Goal: Find specific page/section: Find specific page/section

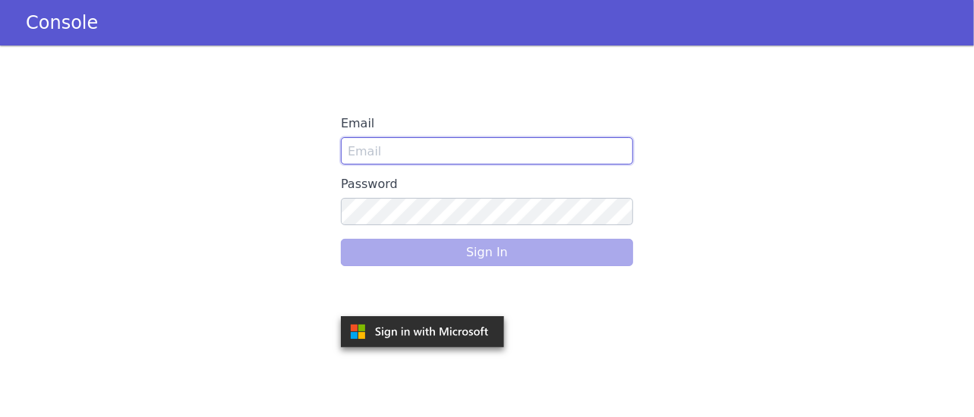
type input "[PERSON_NAME][EMAIL_ADDRESS][PERSON_NAME]"
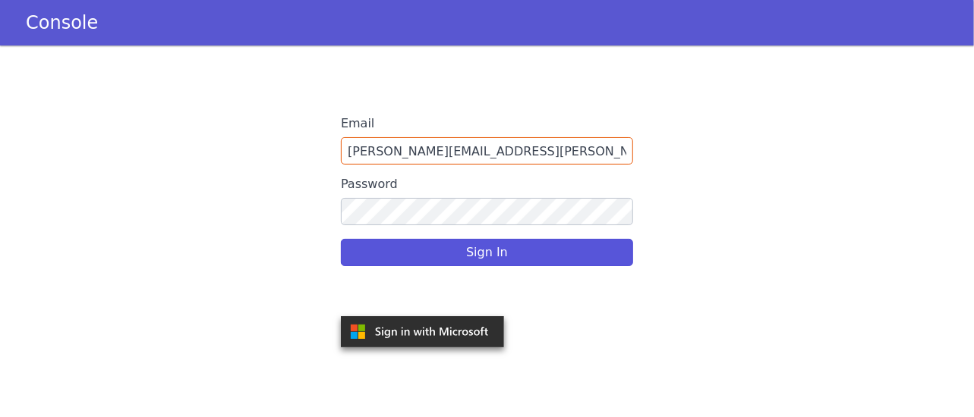
click at [460, 256] on div "Sign In" at bounding box center [487, 253] width 292 height 43
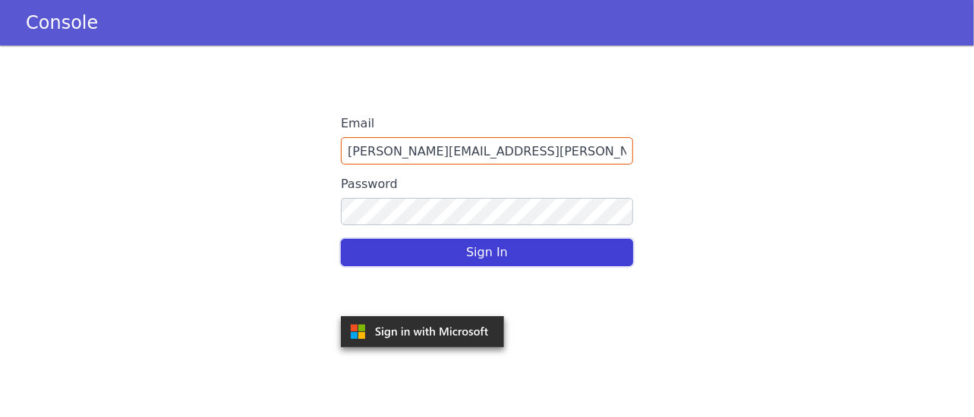
click at [499, 254] on button "Sign In" at bounding box center [487, 252] width 292 height 27
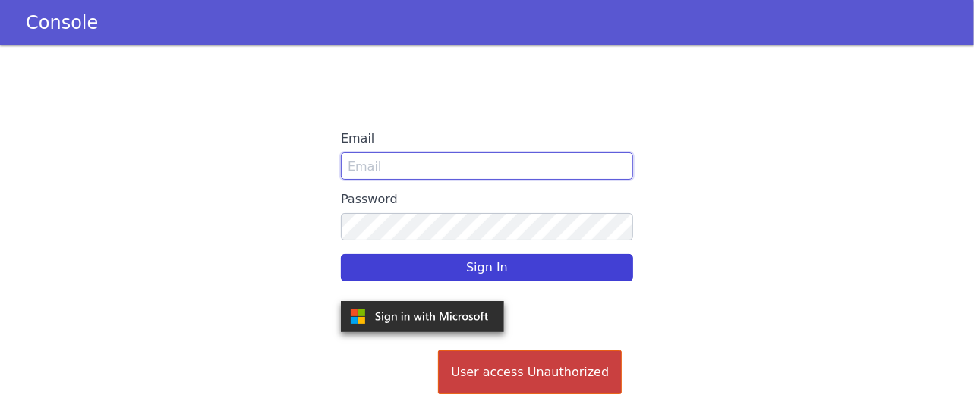
type input "monali.nair@skitops.ai"
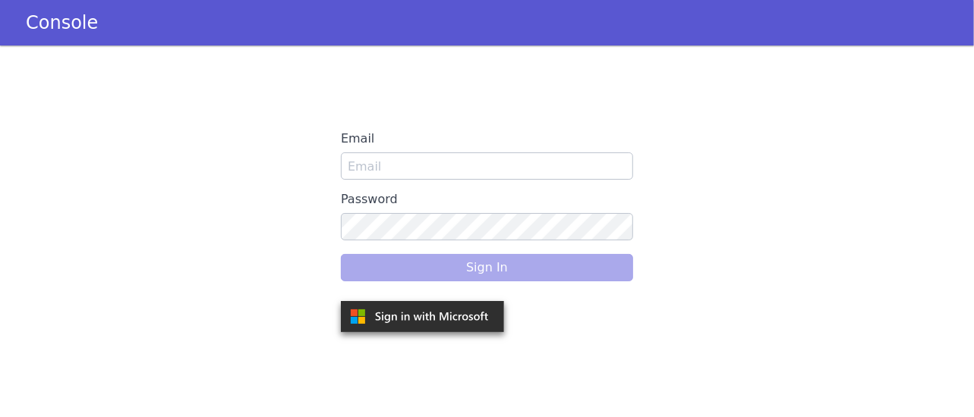
click at [507, 276] on div "Sign In" at bounding box center [487, 268] width 292 height 43
type input "monali.nair@skitops.ai"
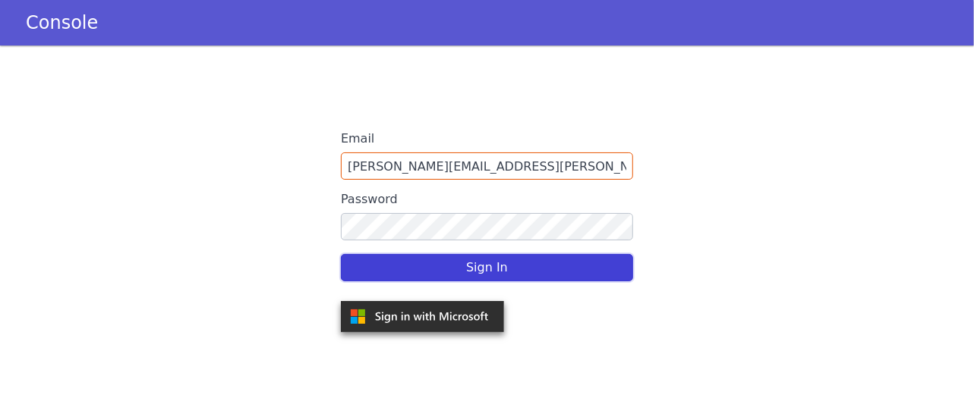
click at [509, 271] on button "Sign In" at bounding box center [487, 267] width 292 height 27
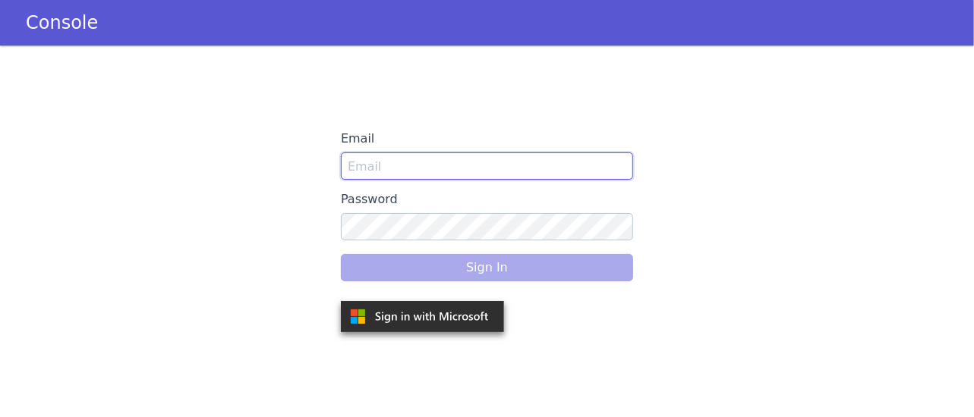
type input "[PERSON_NAME][EMAIL_ADDRESS][PERSON_NAME]"
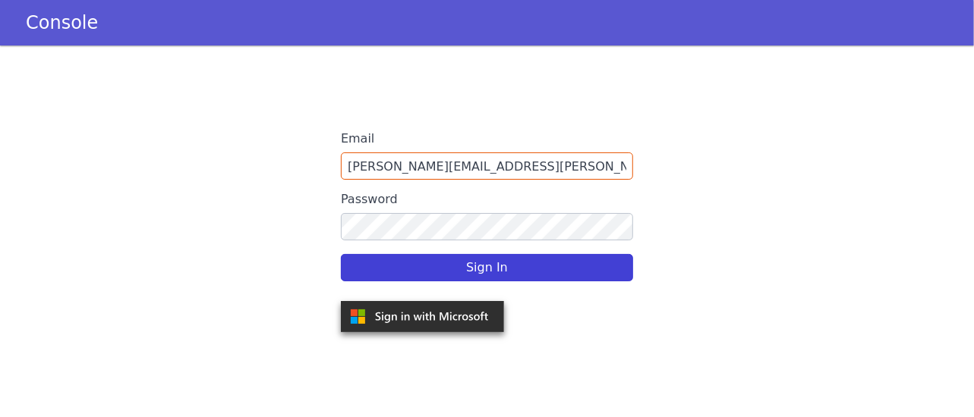
click at [416, 271] on div "Sign In" at bounding box center [487, 268] width 292 height 43
click at [411, 268] on button "Sign In" at bounding box center [487, 267] width 292 height 27
